Goal: Find specific page/section

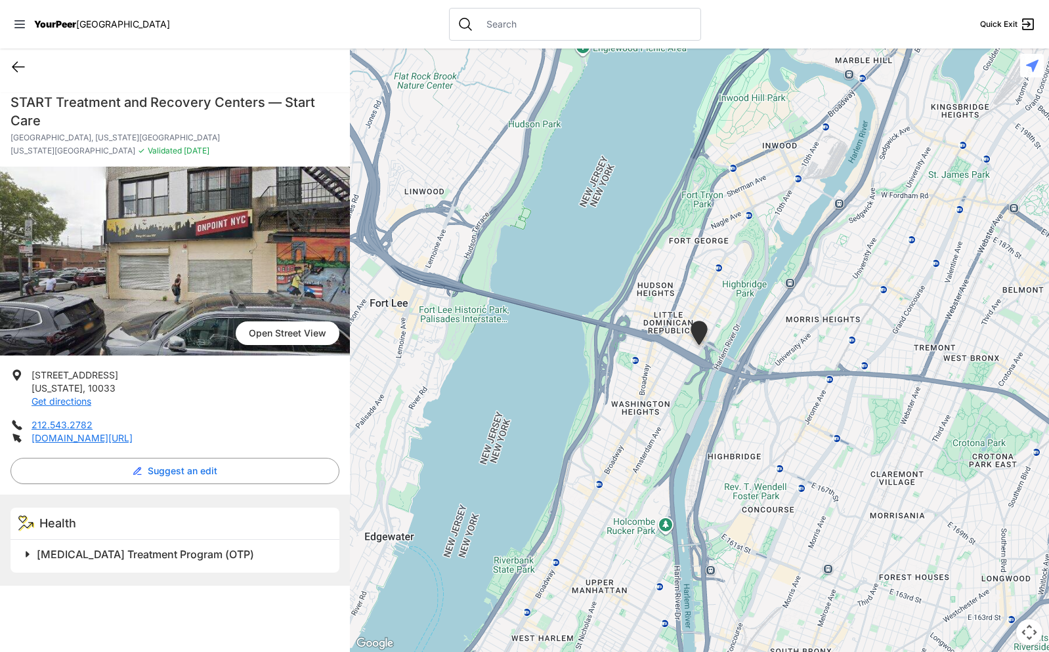
click at [24, 60] on icon at bounding box center [18, 67] width 16 height 16
click at [16, 64] on icon at bounding box center [18, 67] width 12 height 10
select select "recentlyUpdated"
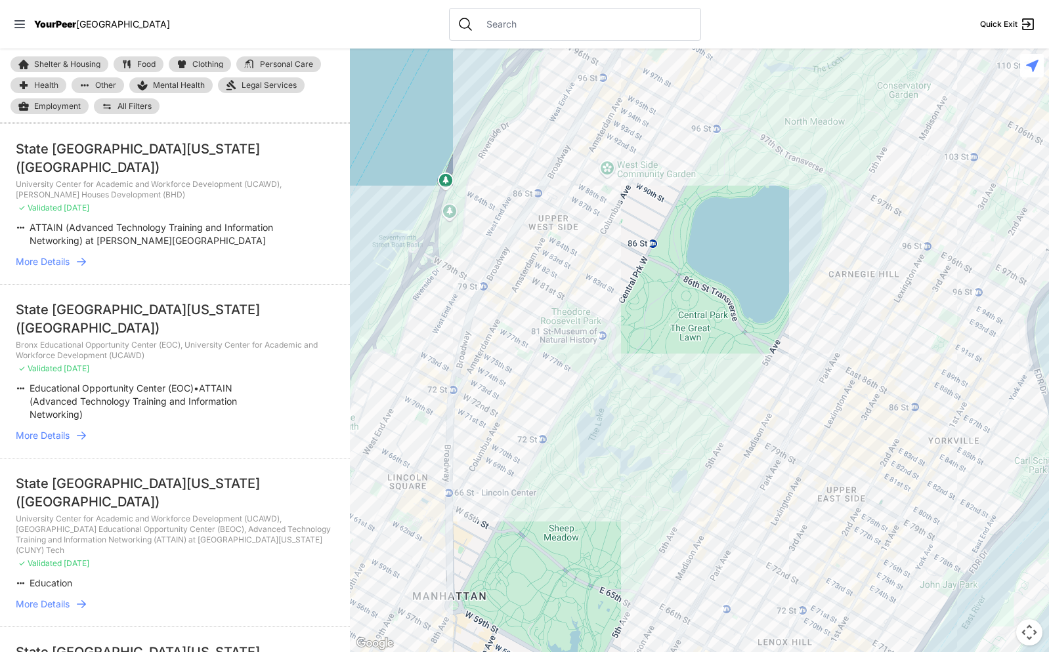
scroll to position [787, 0]
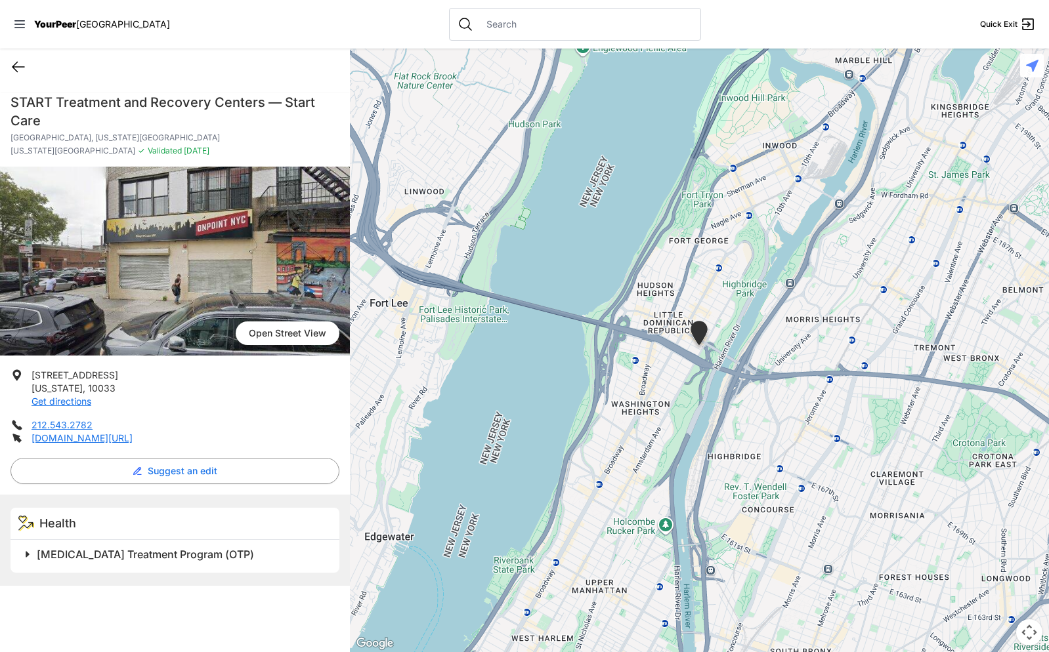
click at [12, 70] on icon at bounding box center [18, 67] width 16 height 16
select select "recentlyUpdated"
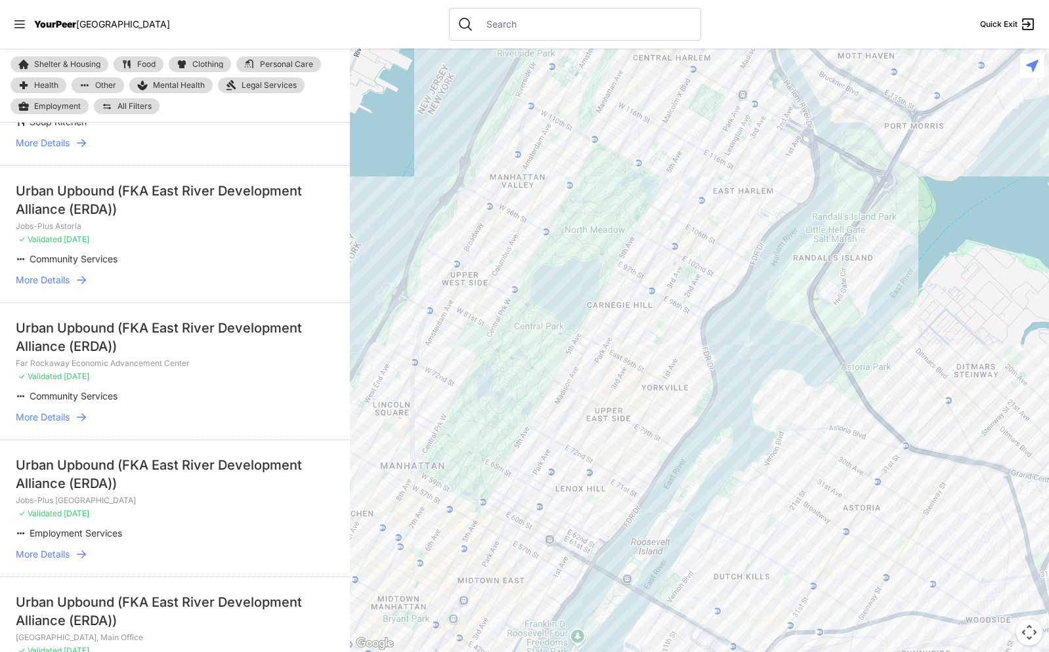
scroll to position [2034, 0]
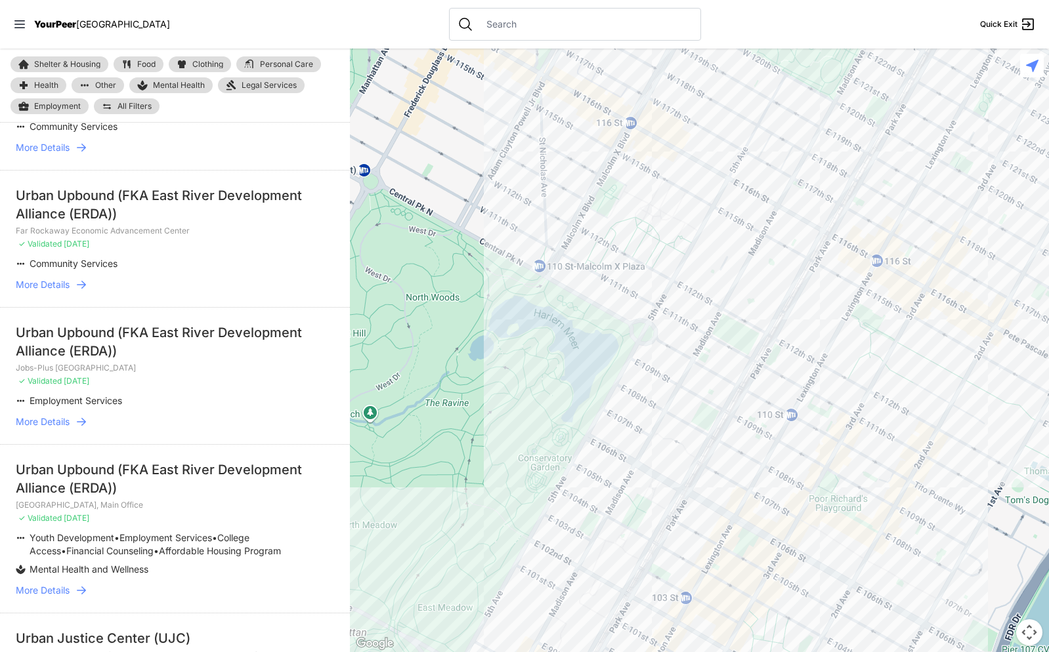
drag, startPoint x: 719, startPoint y: 174, endPoint x: 604, endPoint y: 513, distance: 357.9
click at [604, 513] on div at bounding box center [699, 351] width 699 height 604
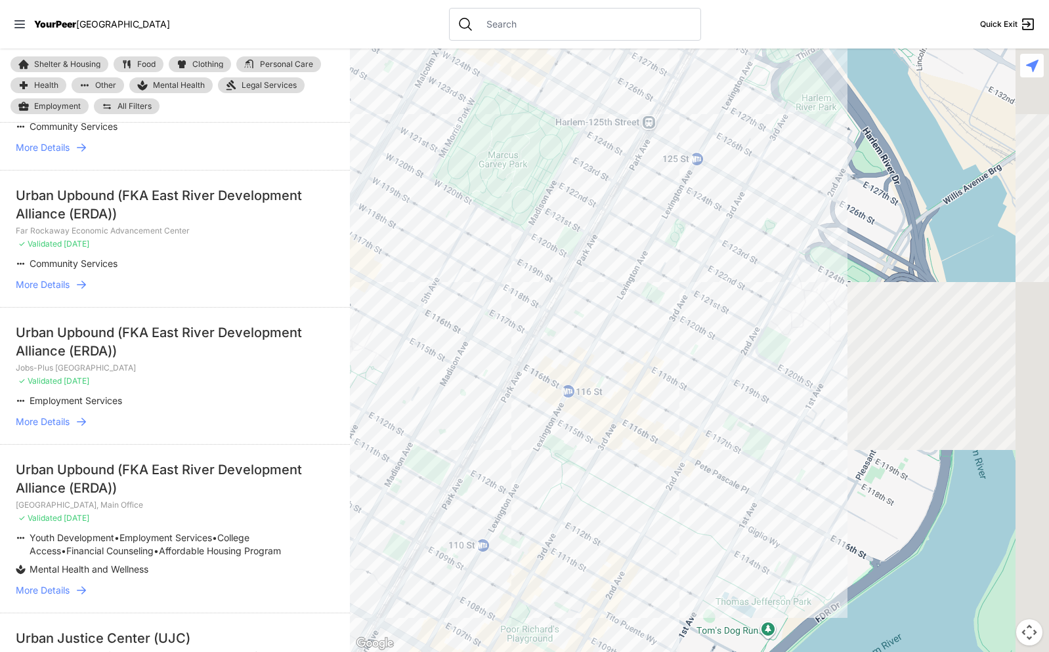
drag, startPoint x: 797, startPoint y: 348, endPoint x: 463, endPoint y: 479, distance: 358.6
click at [463, 479] on div at bounding box center [699, 351] width 699 height 604
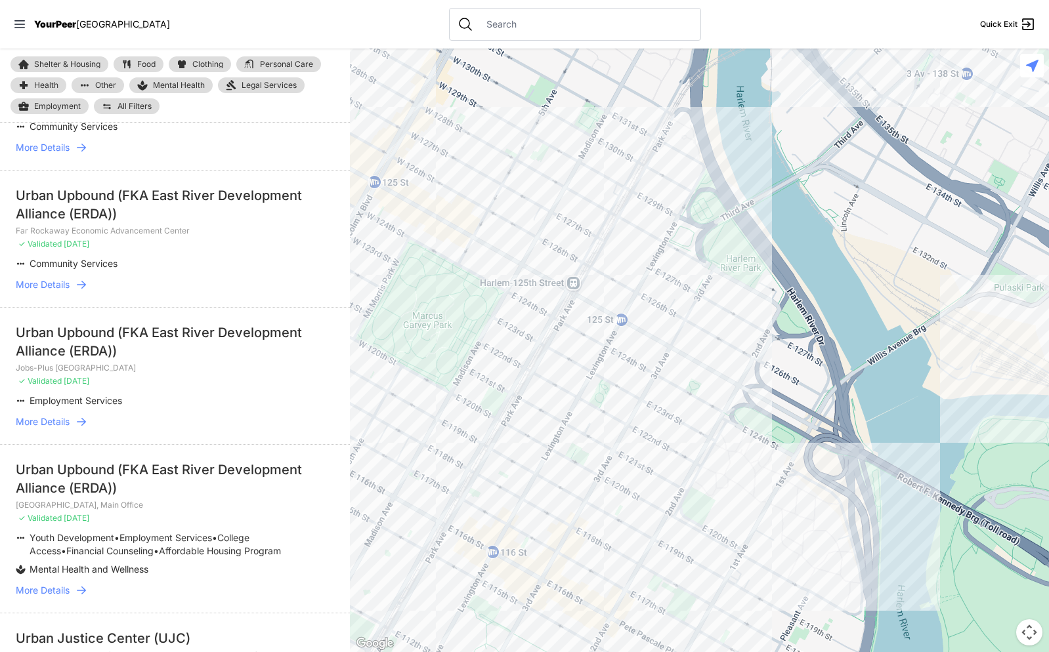
drag, startPoint x: 723, startPoint y: 367, endPoint x: 671, endPoint y: 530, distance: 171.0
click at [671, 530] on div at bounding box center [699, 351] width 699 height 604
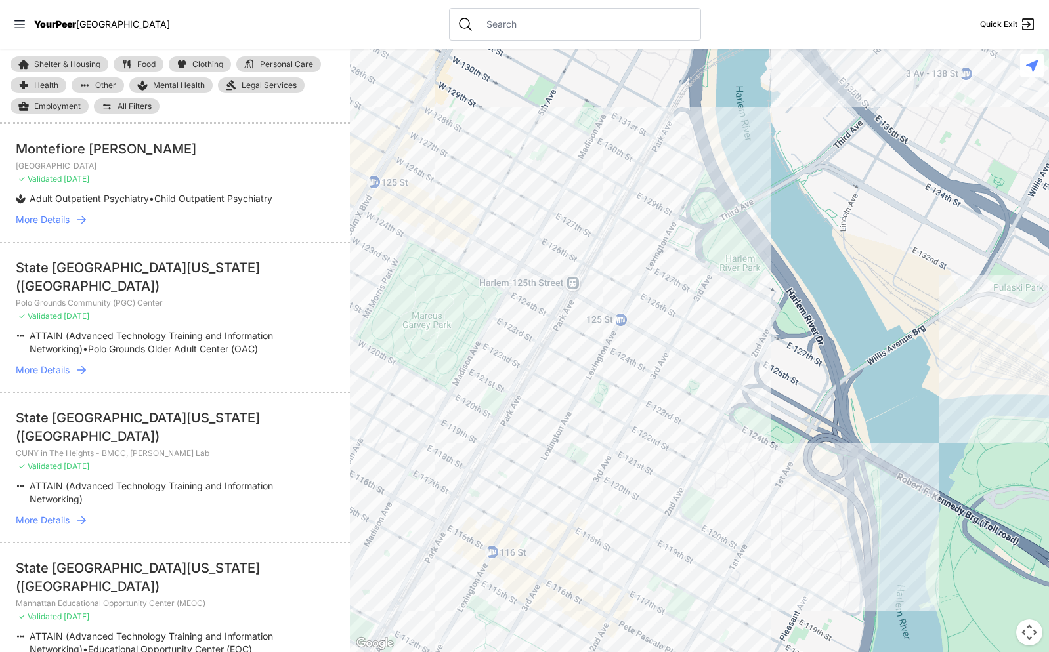
scroll to position [0, 0]
